Goal: Information Seeking & Learning: Find specific fact

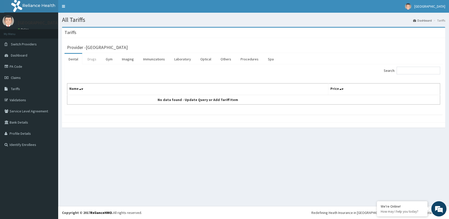
click at [89, 58] on link "Drugs" at bounding box center [92, 59] width 17 height 11
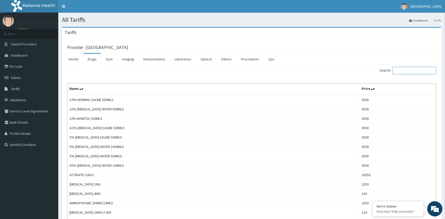
click at [405, 71] on input "Search:" at bounding box center [414, 71] width 44 height 8
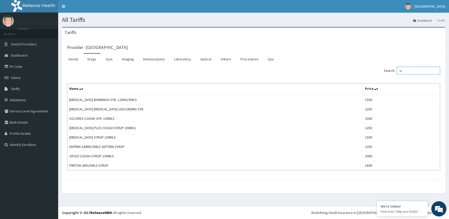
type input "s"
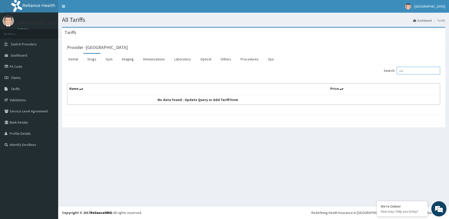
type input "c"
